Goal: Information Seeking & Learning: Learn about a topic

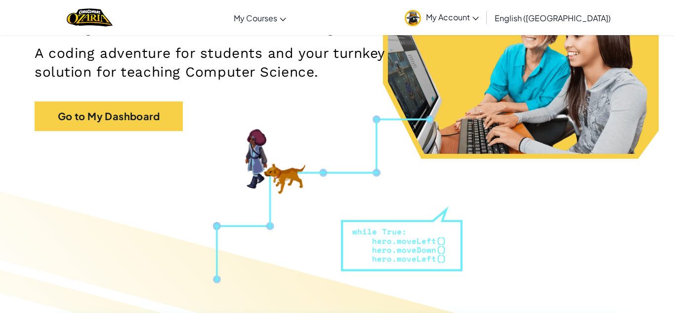
scroll to position [151, 0]
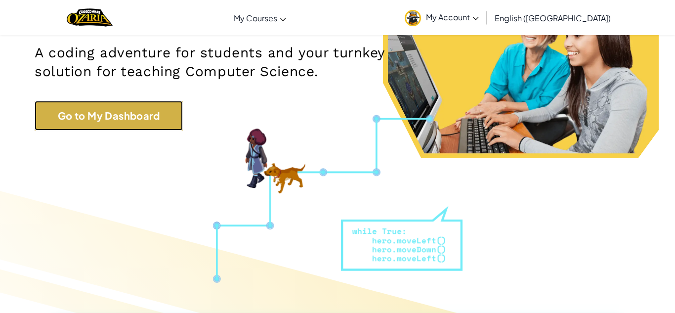
click at [97, 120] on link "Go to My Dashboard" at bounding box center [109, 116] width 148 height 30
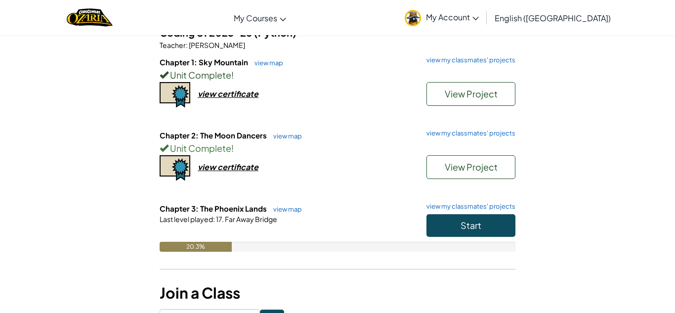
scroll to position [98, 0]
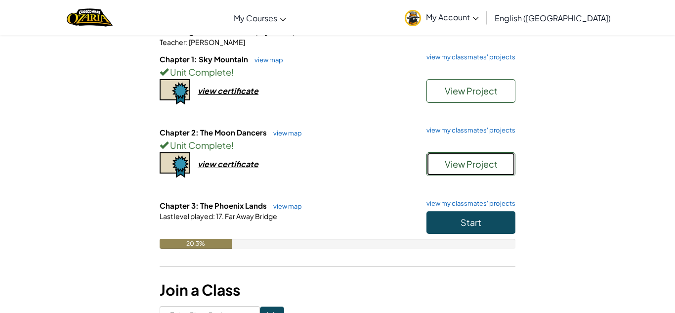
click at [454, 164] on span "View Project" at bounding box center [471, 163] width 53 height 11
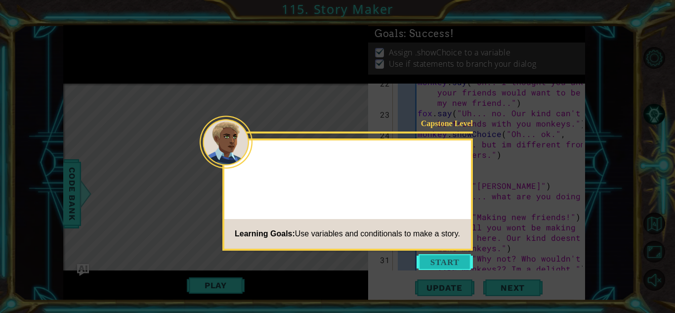
click at [429, 264] on button "Start" at bounding box center [445, 262] width 56 height 16
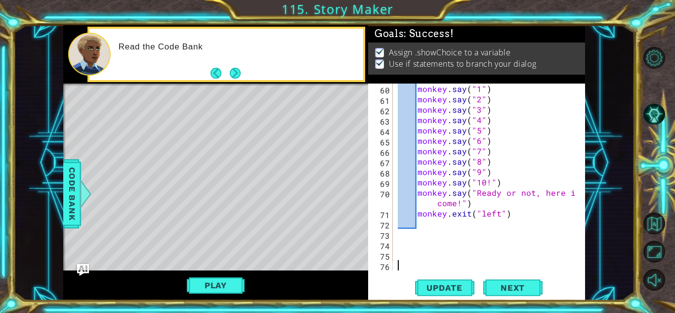
scroll to position [945, 0]
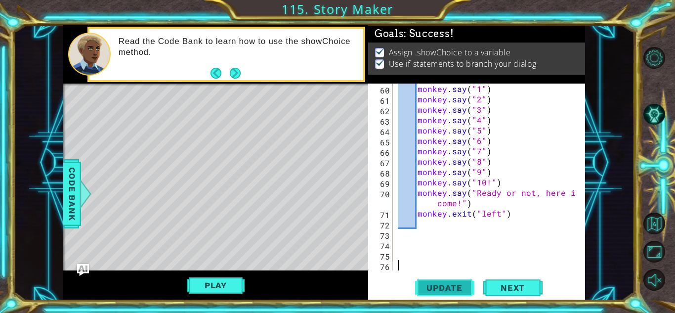
click at [453, 294] on button "Update" at bounding box center [444, 288] width 59 height 22
click at [459, 293] on button "Update" at bounding box center [444, 288] width 59 height 22
click at [203, 286] on button "Play" at bounding box center [216, 285] width 58 height 19
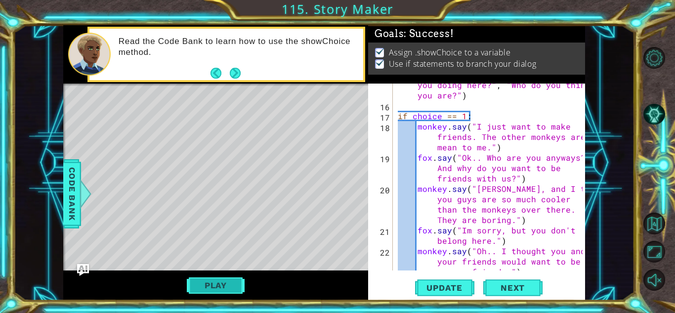
scroll to position [0, 0]
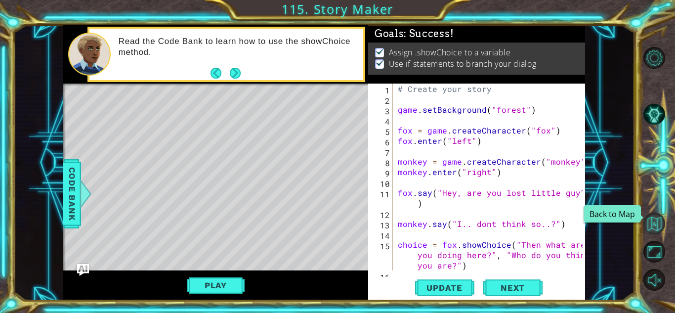
click at [658, 229] on button "Back to Map" at bounding box center [655, 224] width 22 height 22
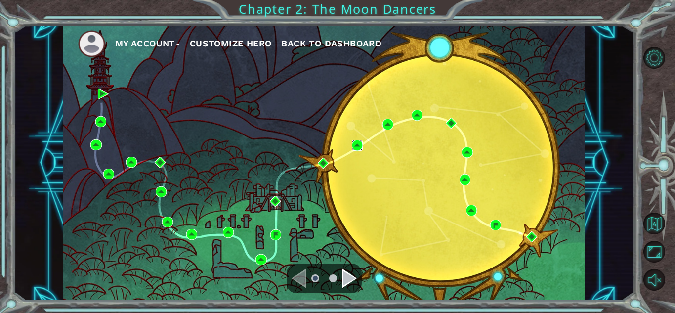
click at [354, 144] on img at bounding box center [357, 145] width 11 height 11
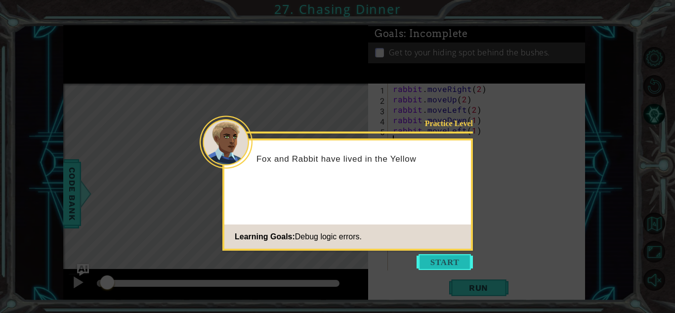
click at [435, 268] on button "Start" at bounding box center [445, 262] width 56 height 16
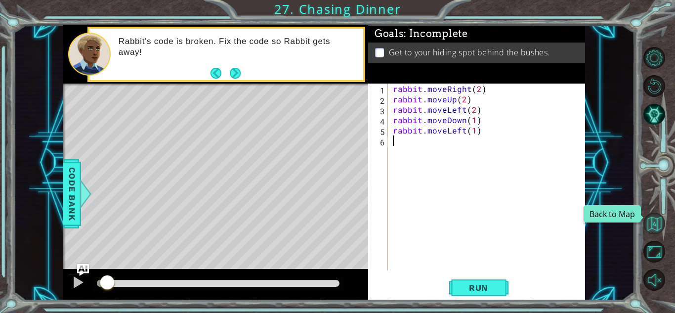
click at [659, 224] on button "Back to Map" at bounding box center [655, 224] width 22 height 22
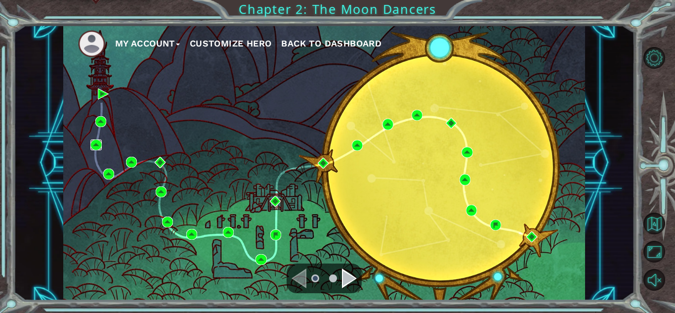
click at [92, 144] on img at bounding box center [95, 144] width 11 height 11
